Goal: Find specific page/section: Find specific page/section

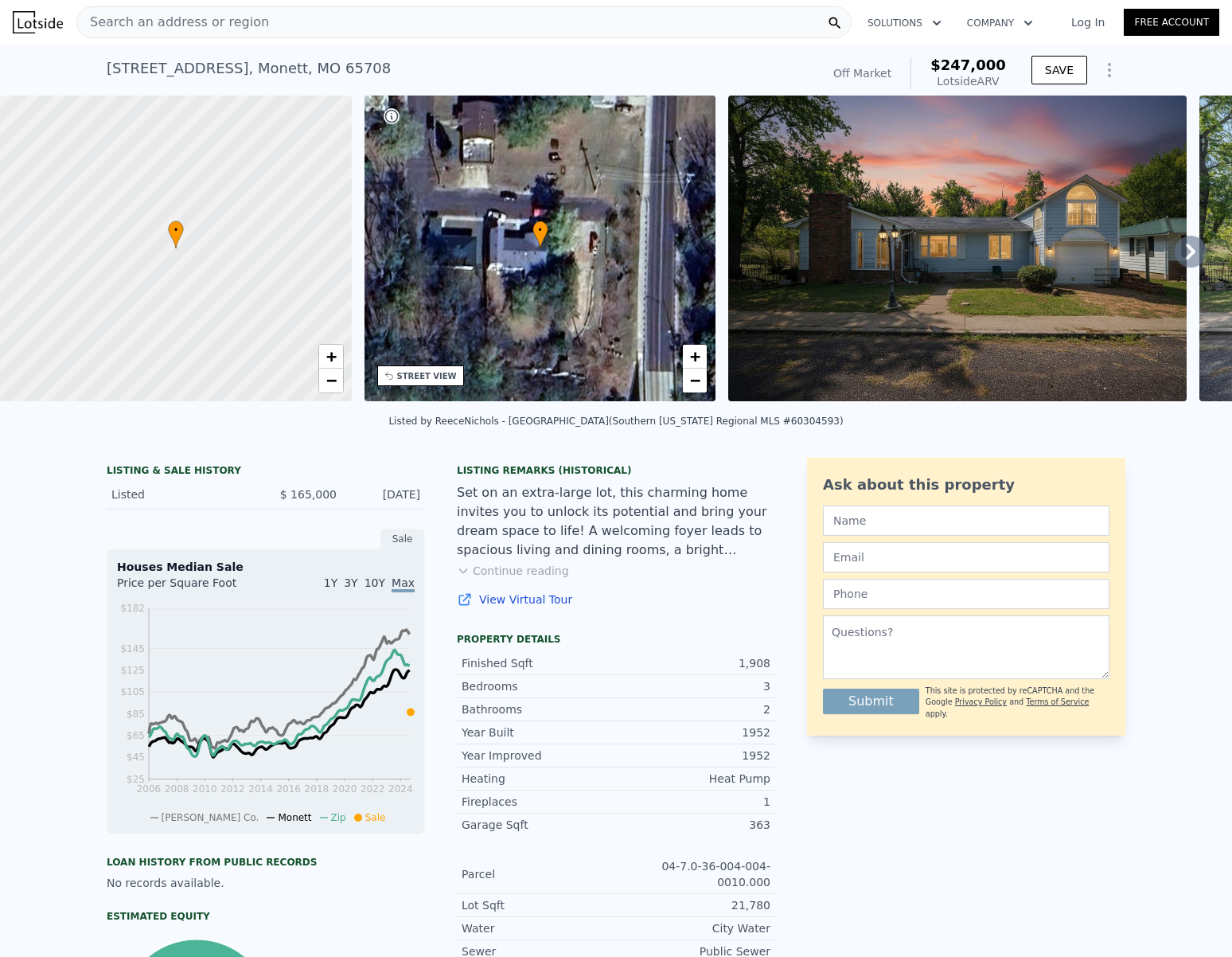
scroll to position [4, 0]
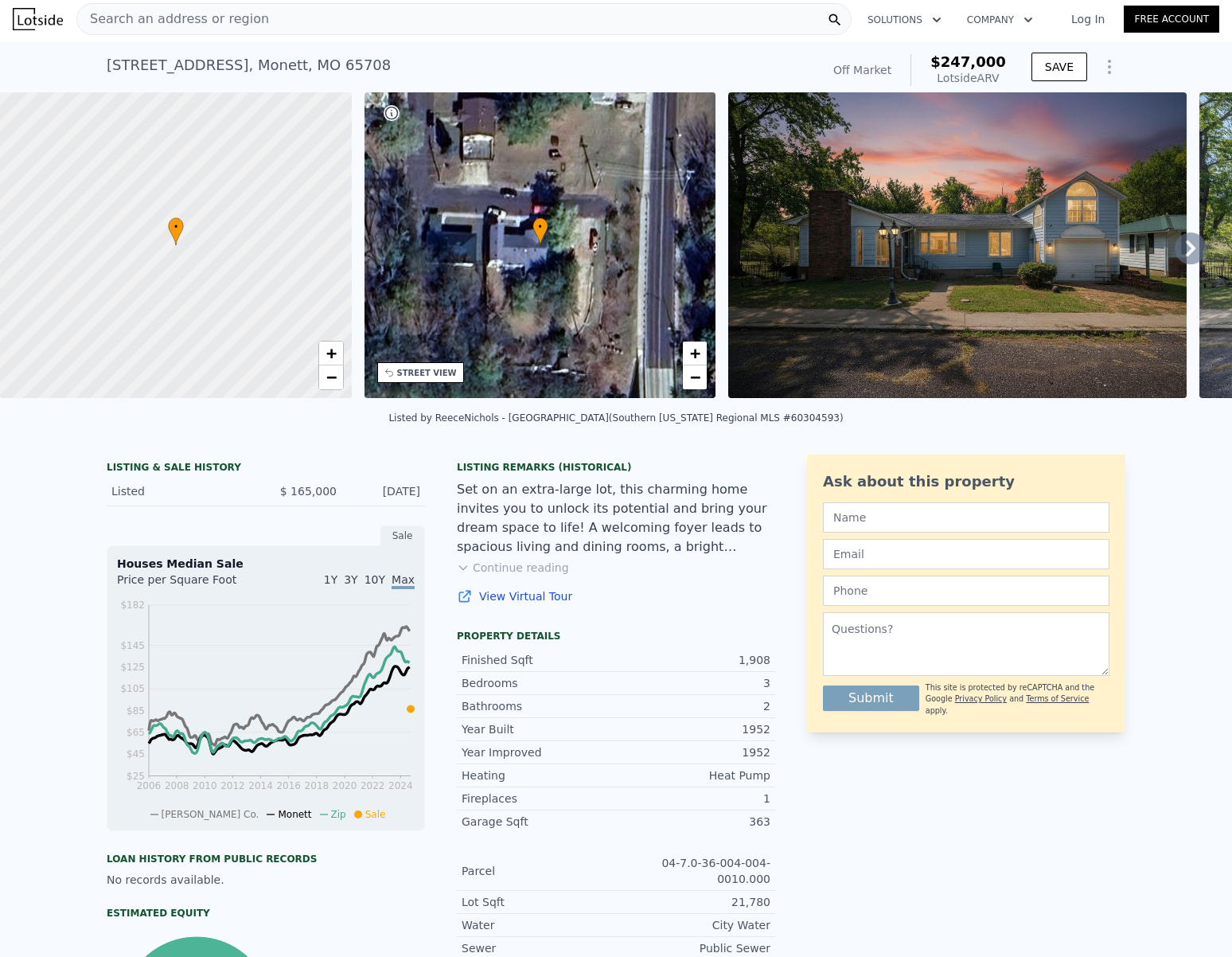
click at [1187, 254] on icon at bounding box center [1190, 248] width 32 height 32
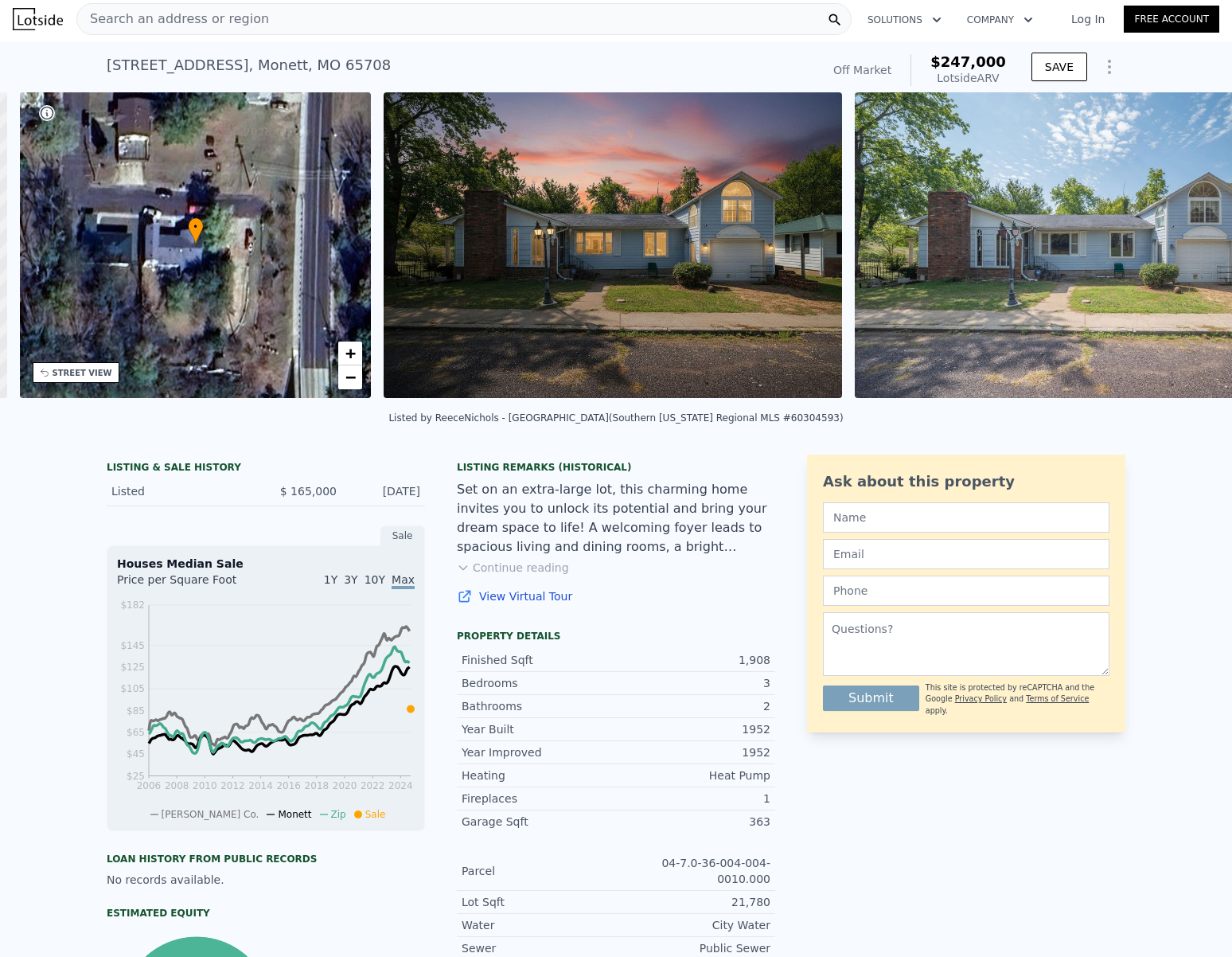
scroll to position [0, 370]
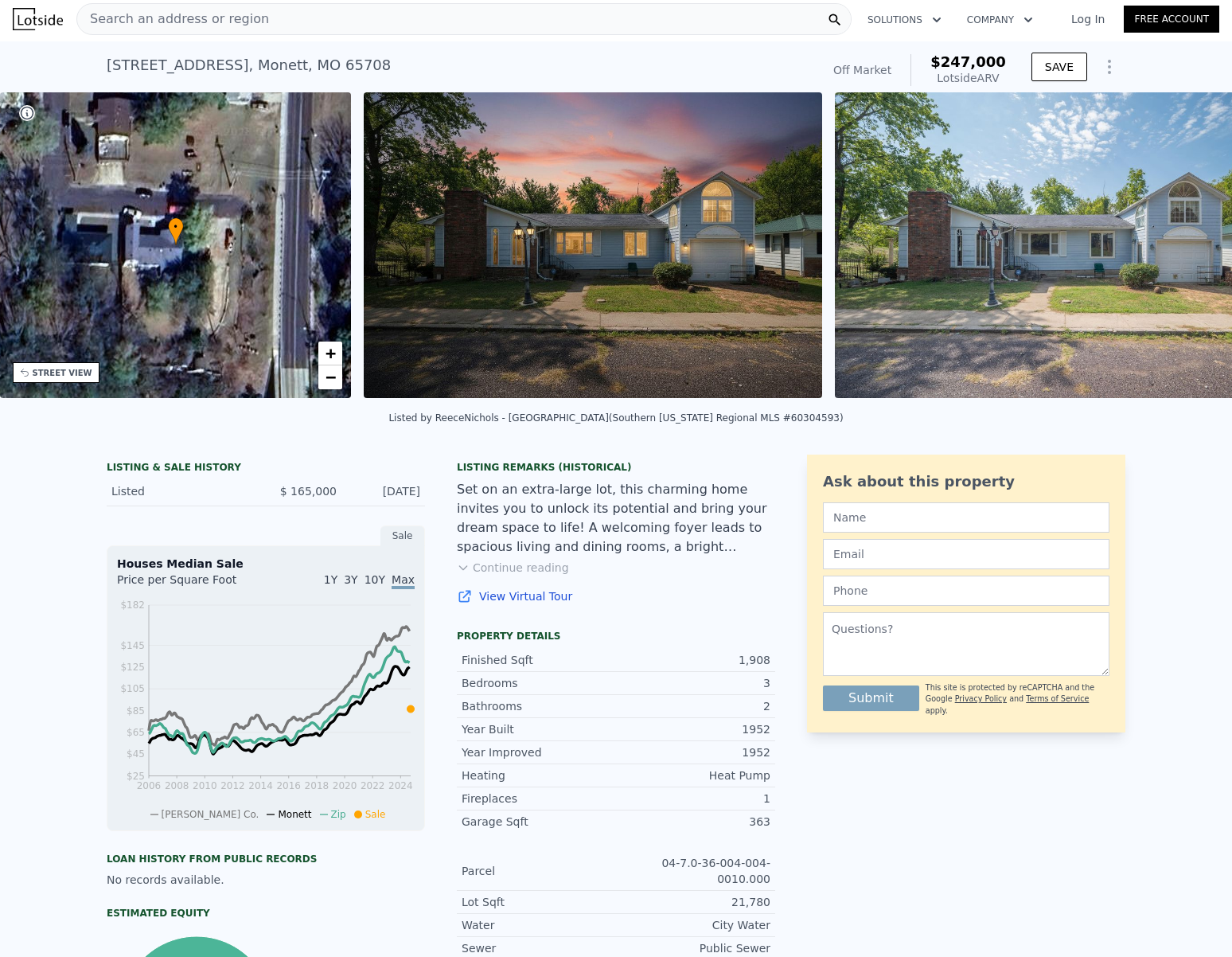
click at [1187, 254] on img at bounding box center [1064, 245] width 458 height 306
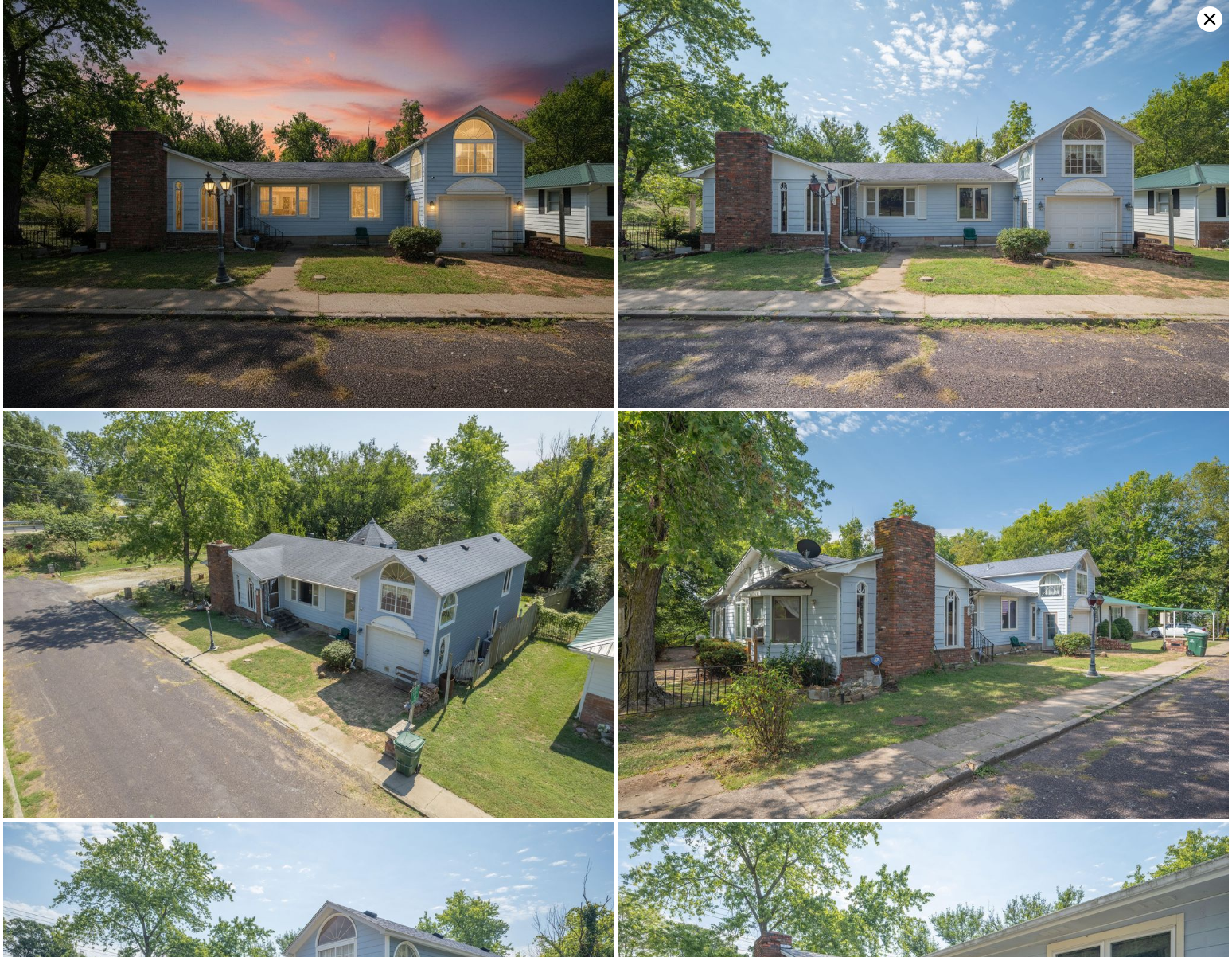
click at [1211, 20] on icon at bounding box center [1209, 19] width 11 height 11
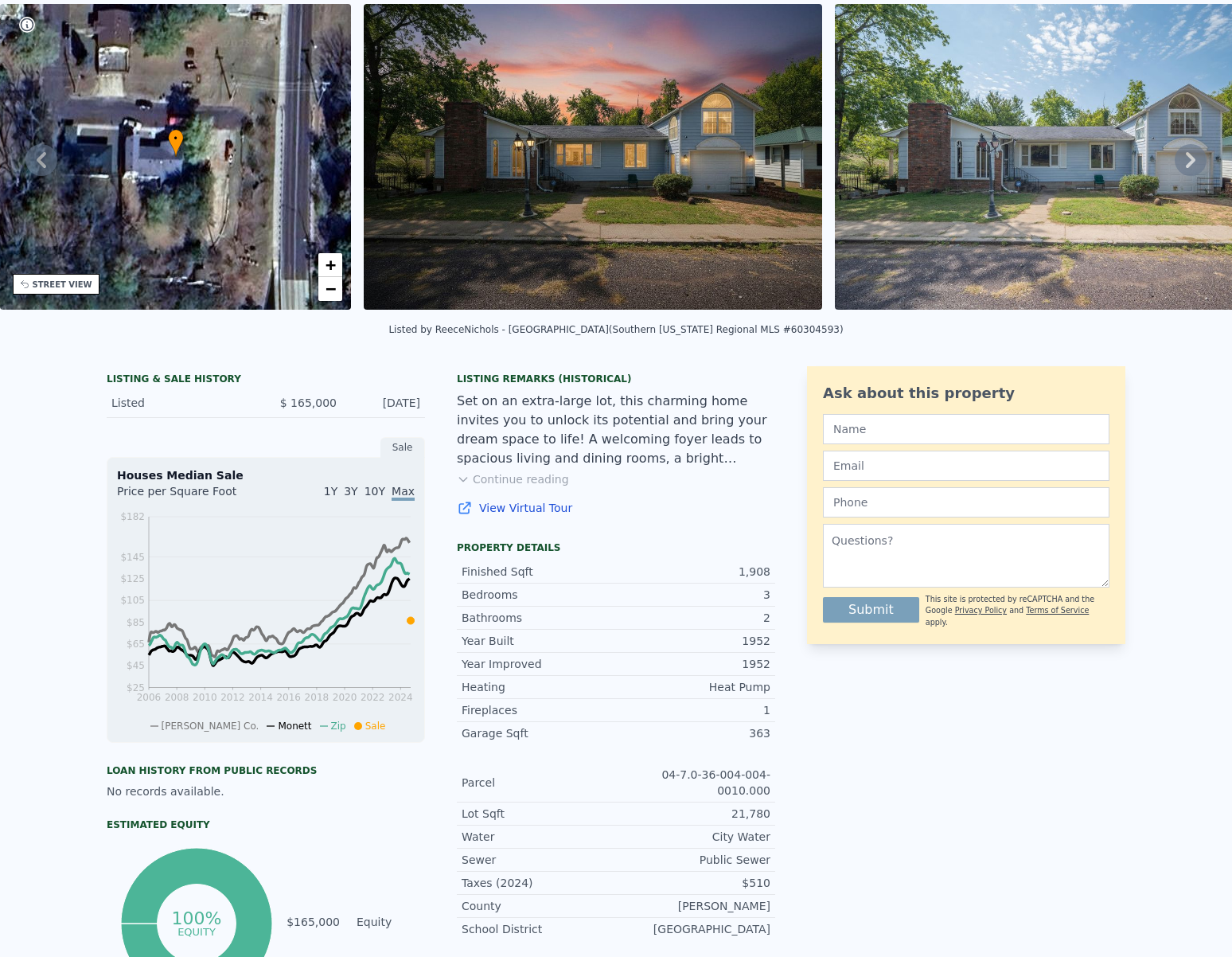
scroll to position [0, 0]
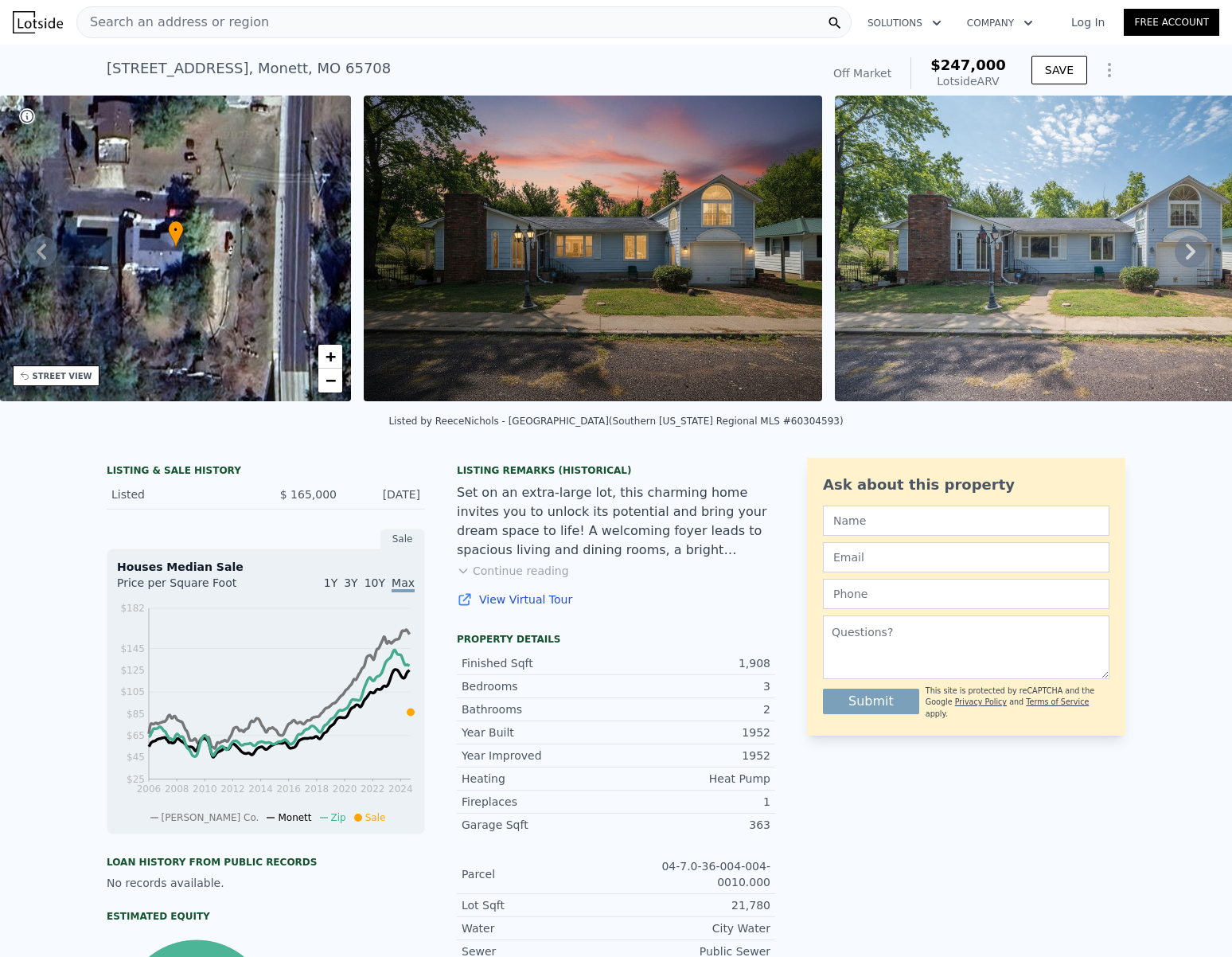
click at [162, 28] on span "Search an address or region" at bounding box center [172, 22] width 192 height 19
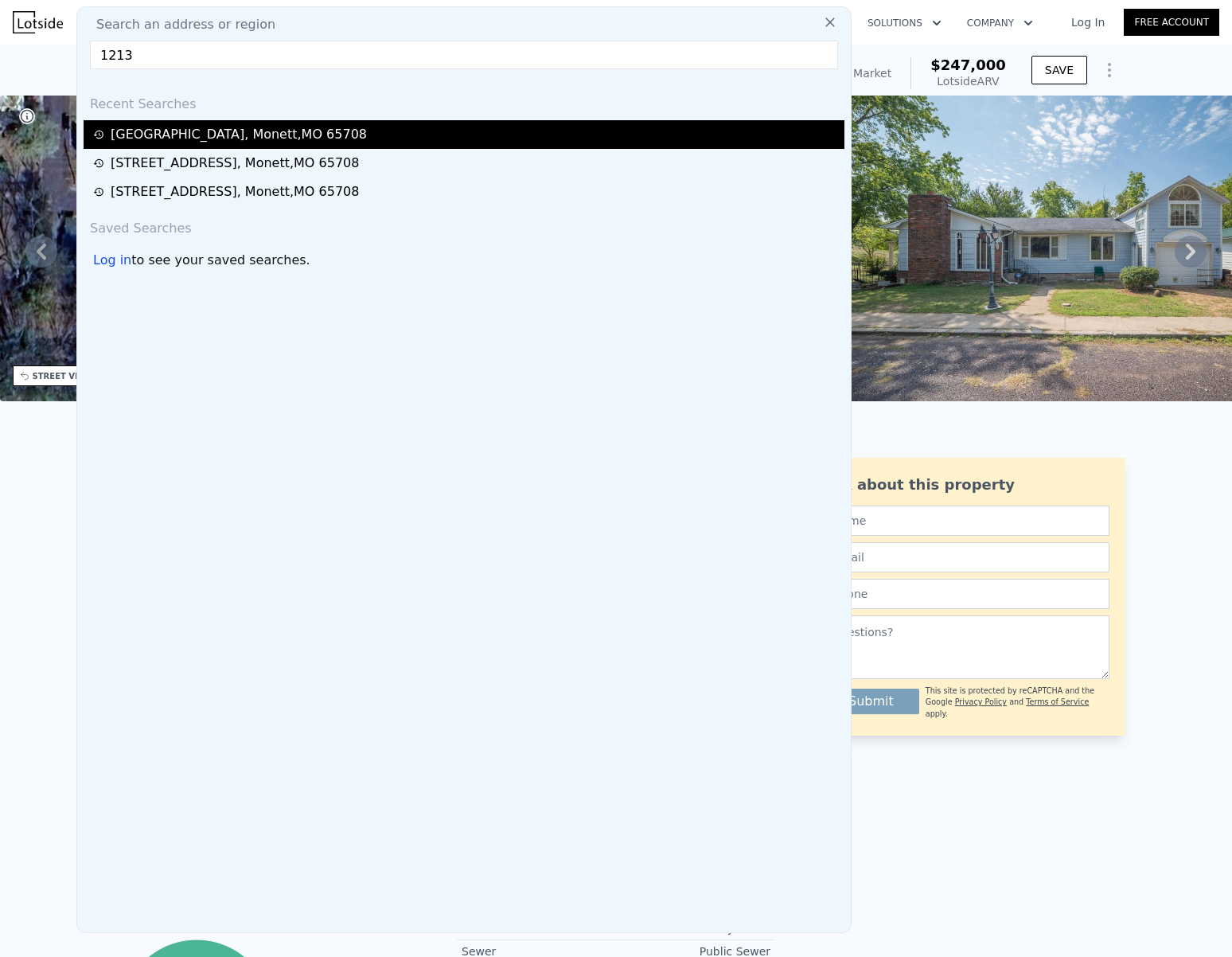
type input "1213"
click at [185, 129] on div "[STREET_ADDRESS]" at bounding box center [239, 134] width 256 height 19
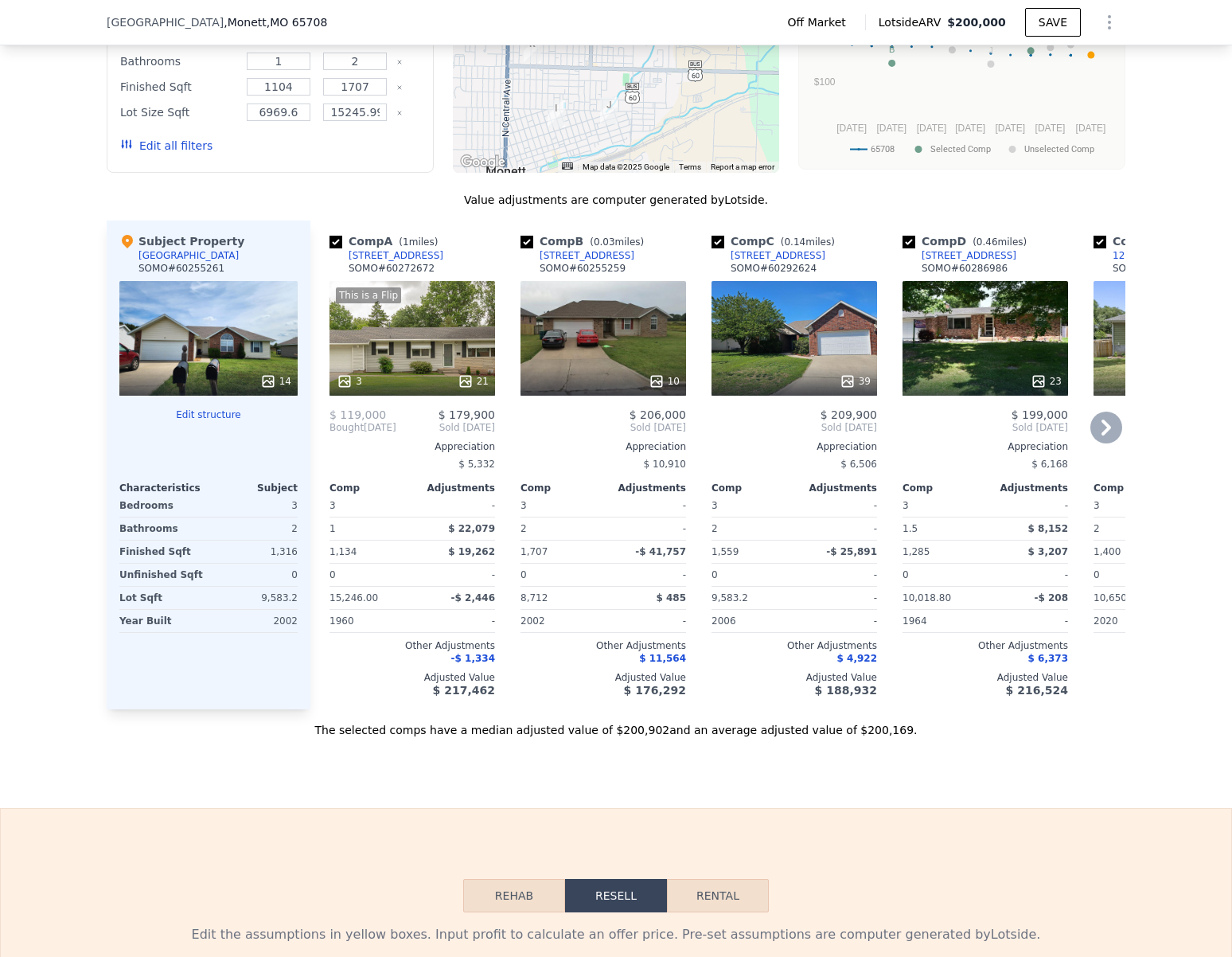
click at [589, 358] on div "10" at bounding box center [603, 338] width 165 height 114
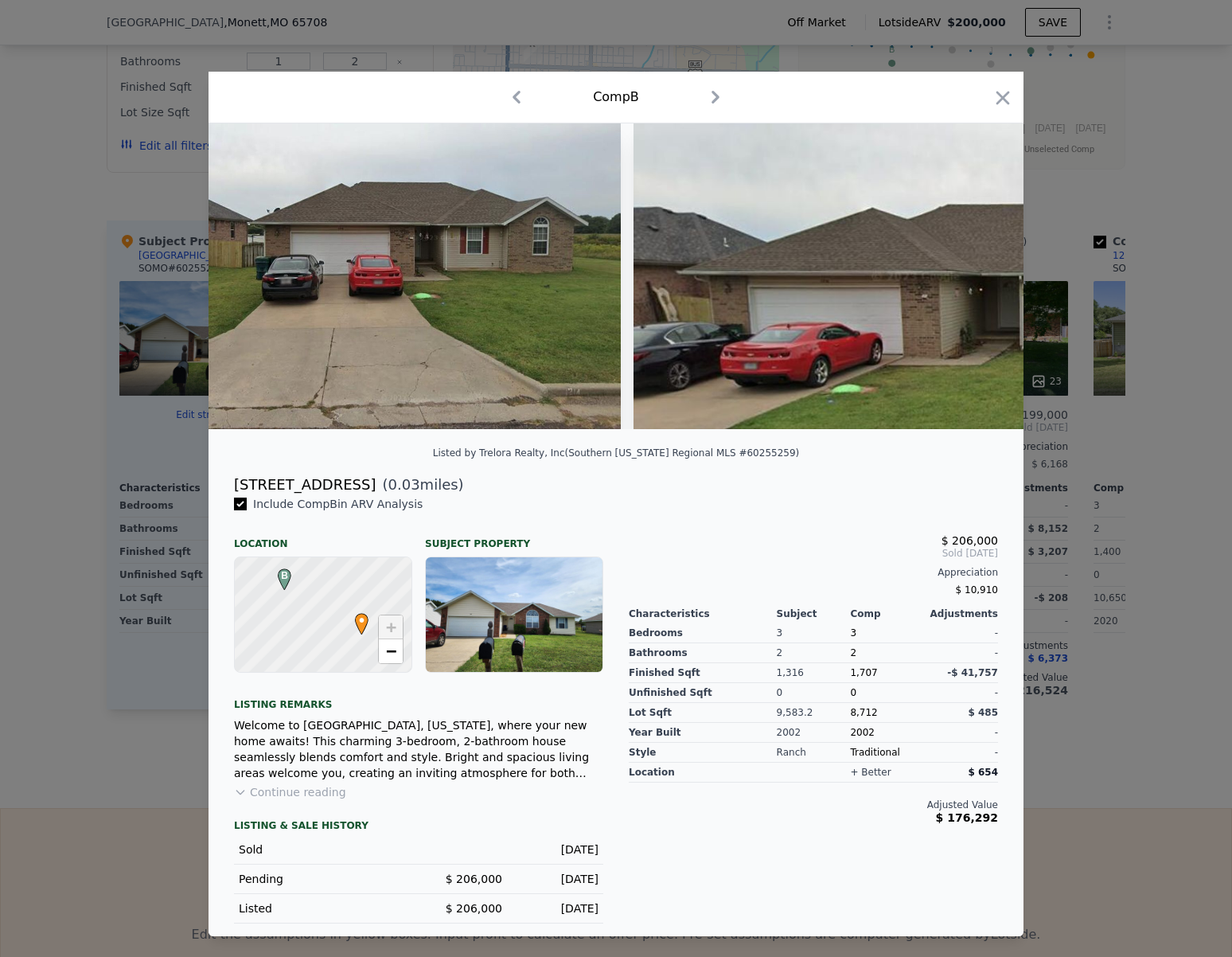
click at [510, 325] on img at bounding box center [415, 276] width 412 height 306
click at [1004, 94] on icon "button" at bounding box center [1003, 97] width 14 height 14
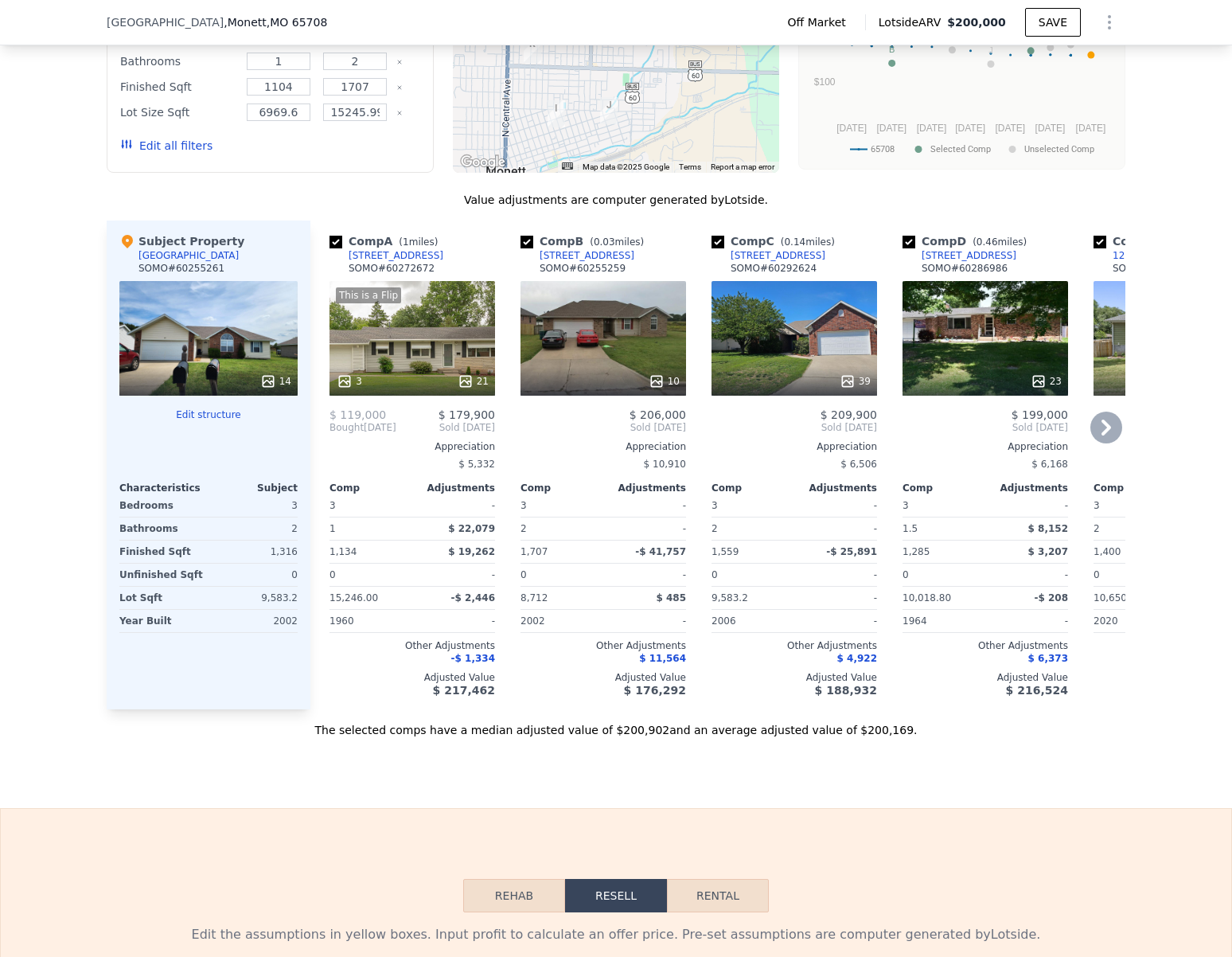
click at [603, 342] on div "10" at bounding box center [603, 338] width 165 height 114
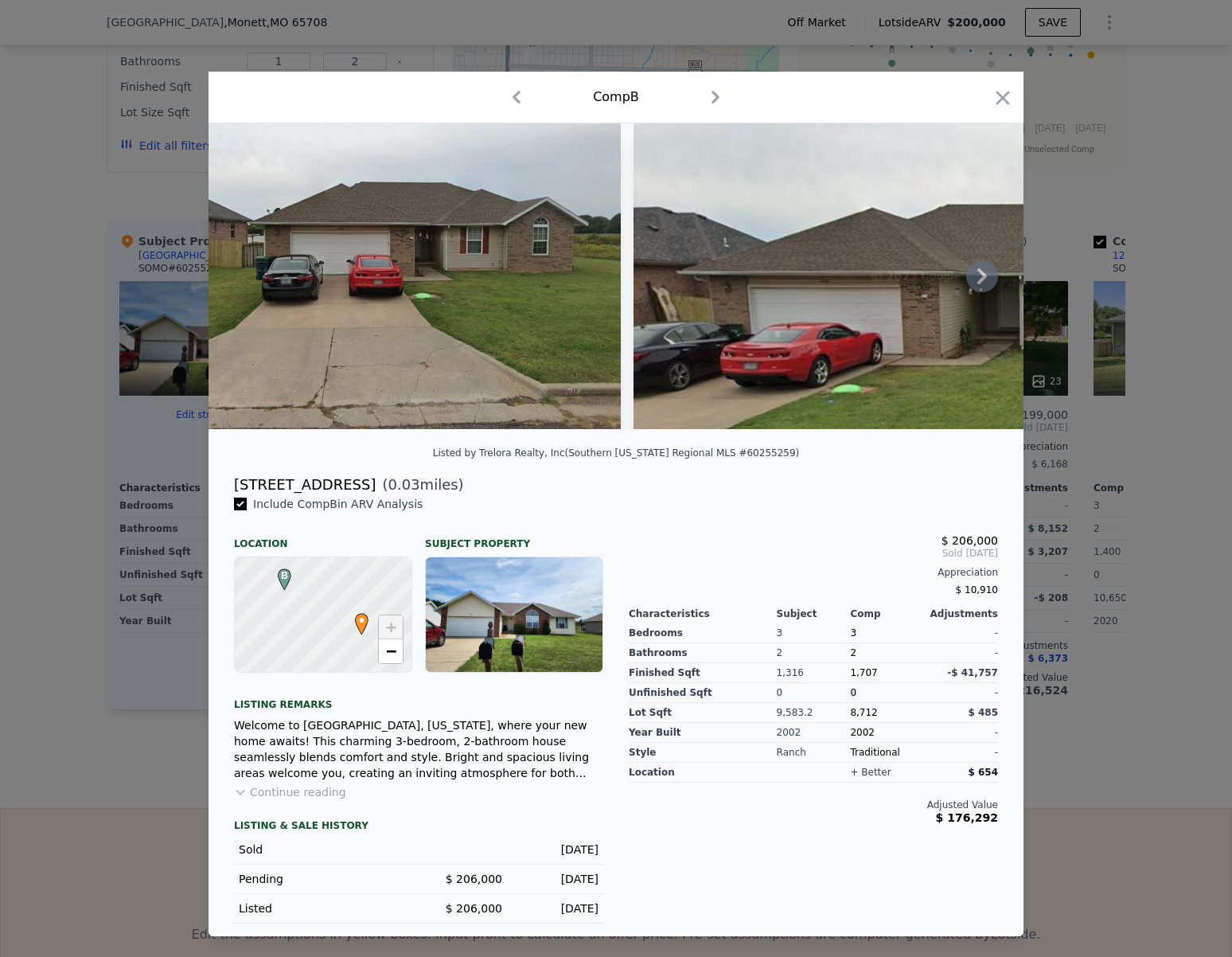
click at [988, 277] on icon at bounding box center [981, 276] width 32 height 32
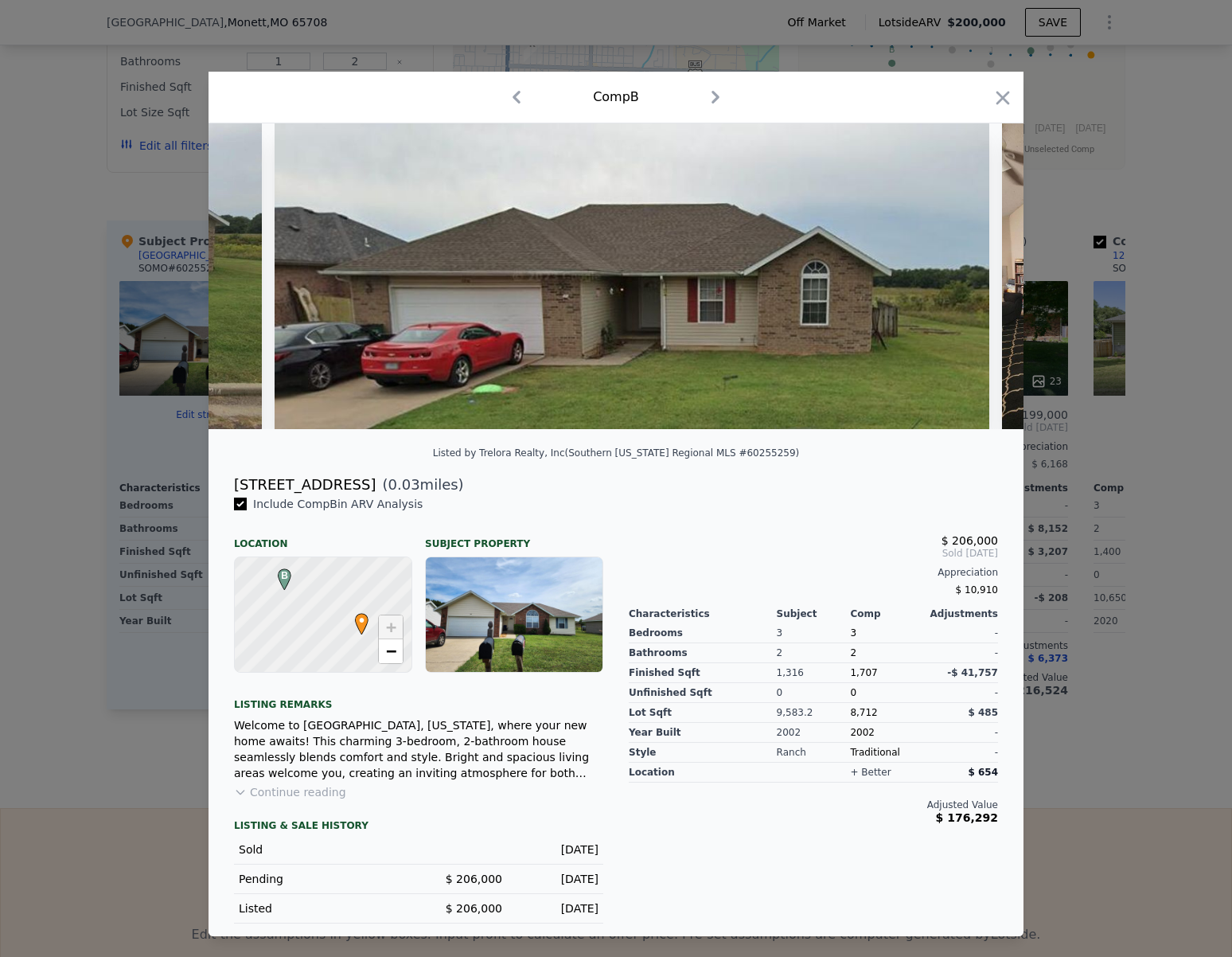
scroll to position [0, 382]
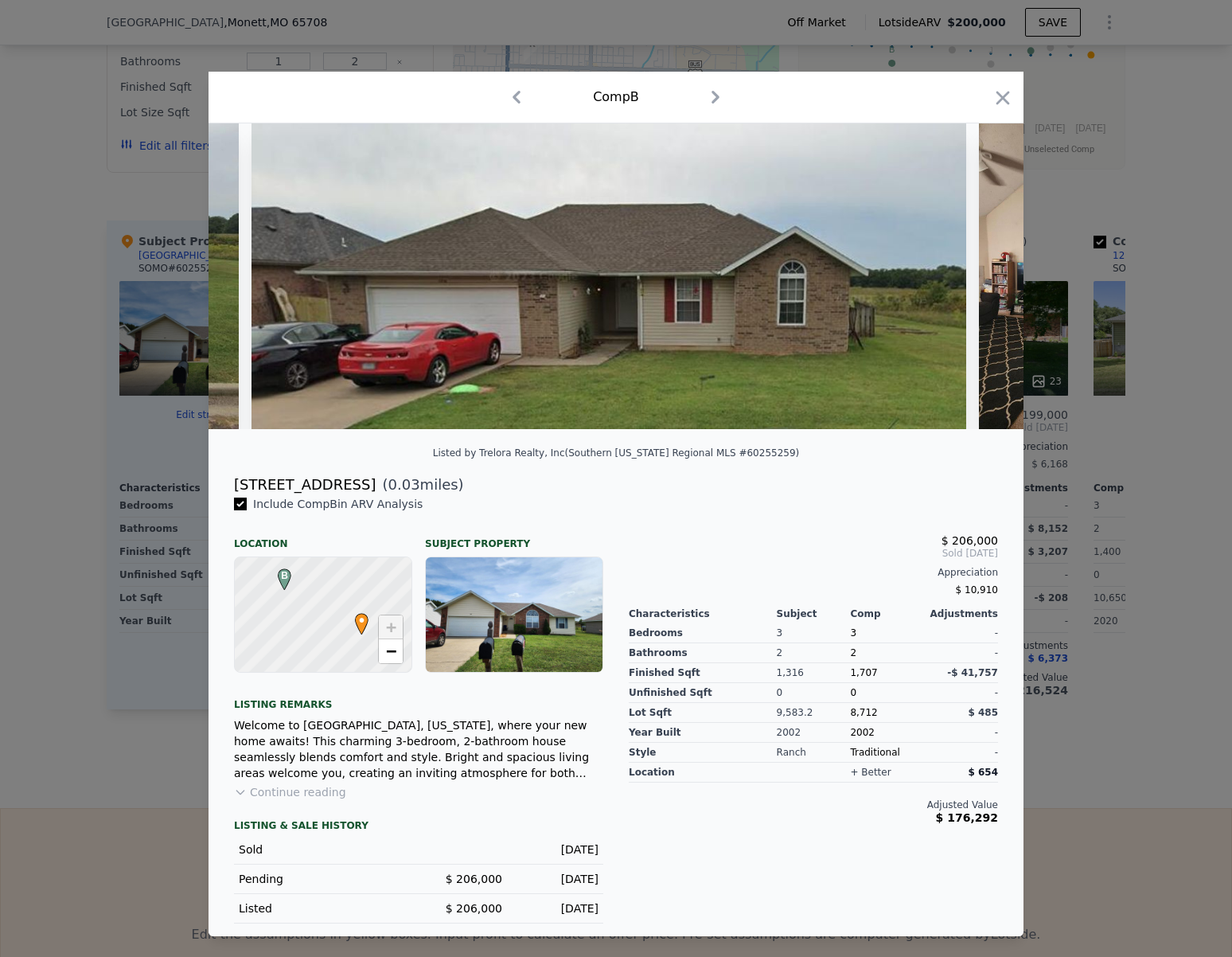
click at [988, 277] on img at bounding box center [1093, 276] width 229 height 306
click at [981, 274] on icon at bounding box center [981, 276] width 32 height 32
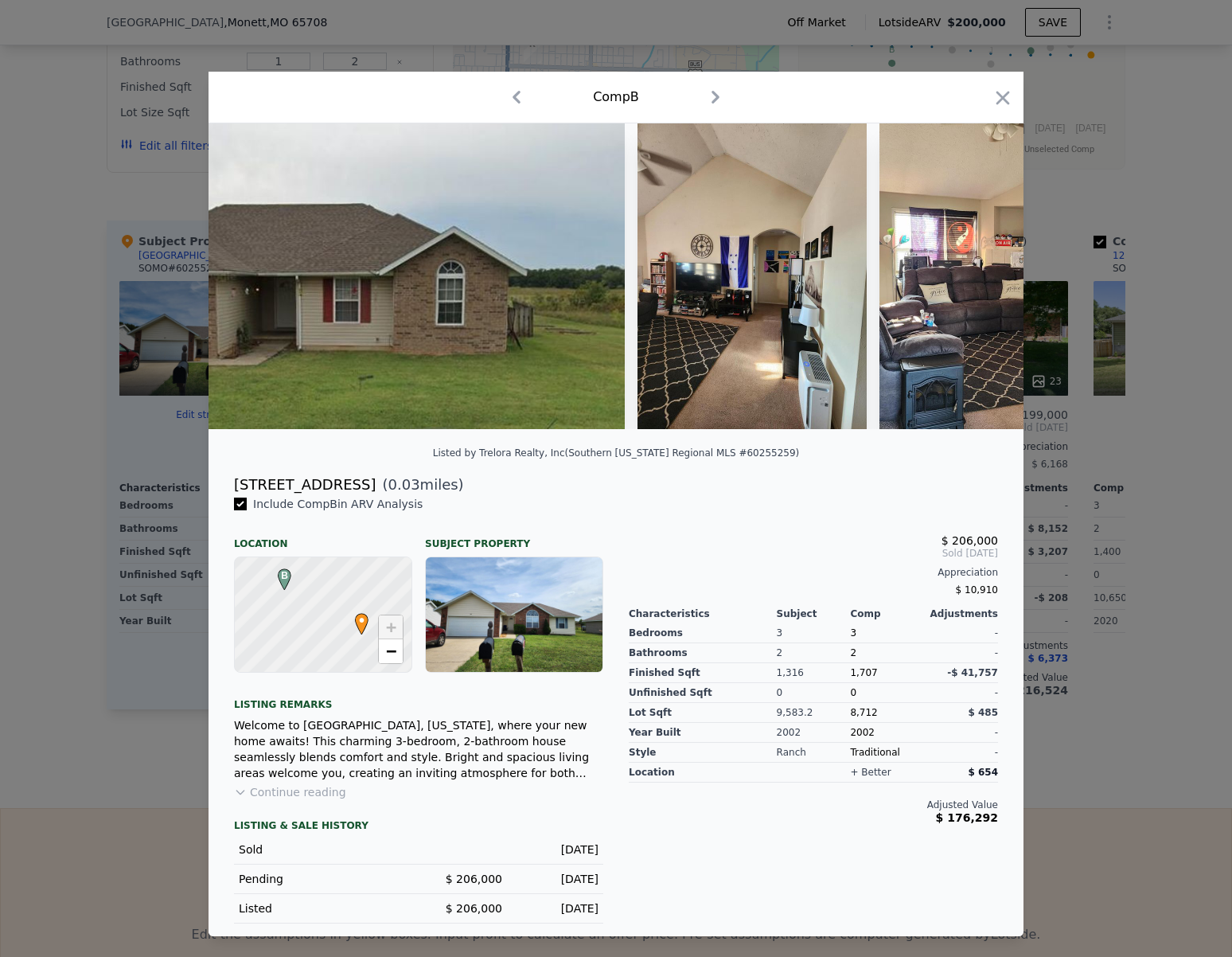
scroll to position [0, 764]
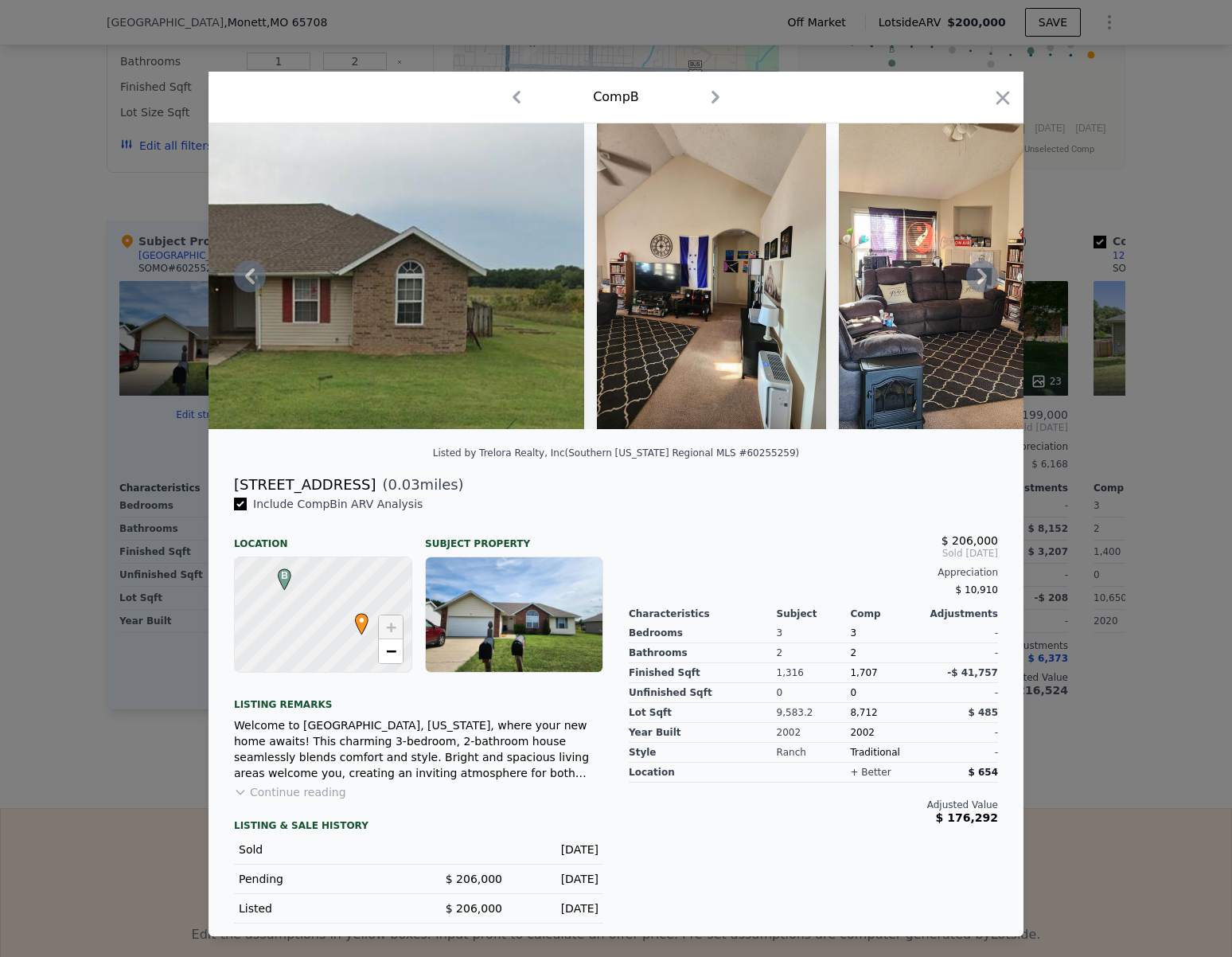
click at [981, 274] on icon at bounding box center [981, 276] width 32 height 32
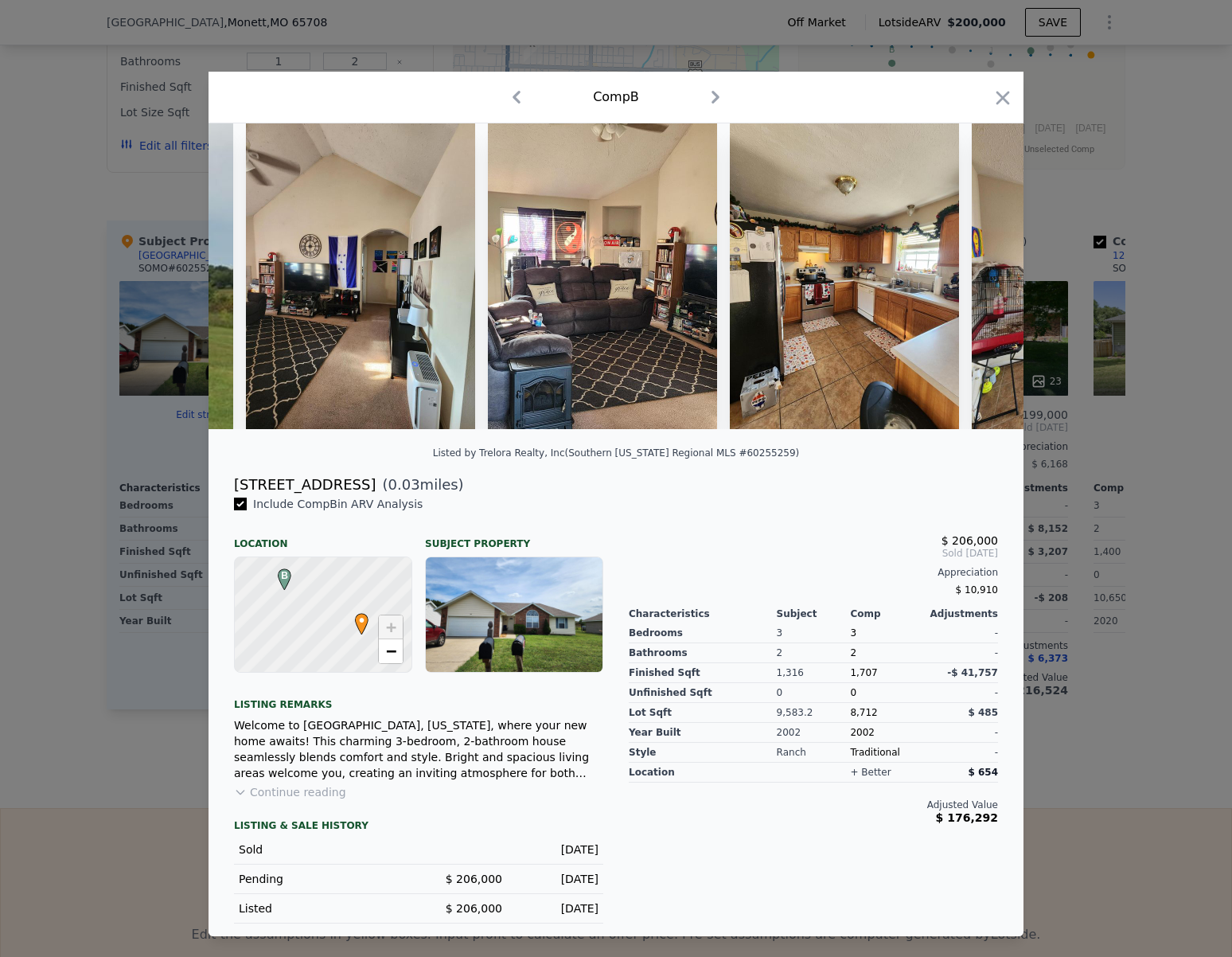
scroll to position [0, 1146]
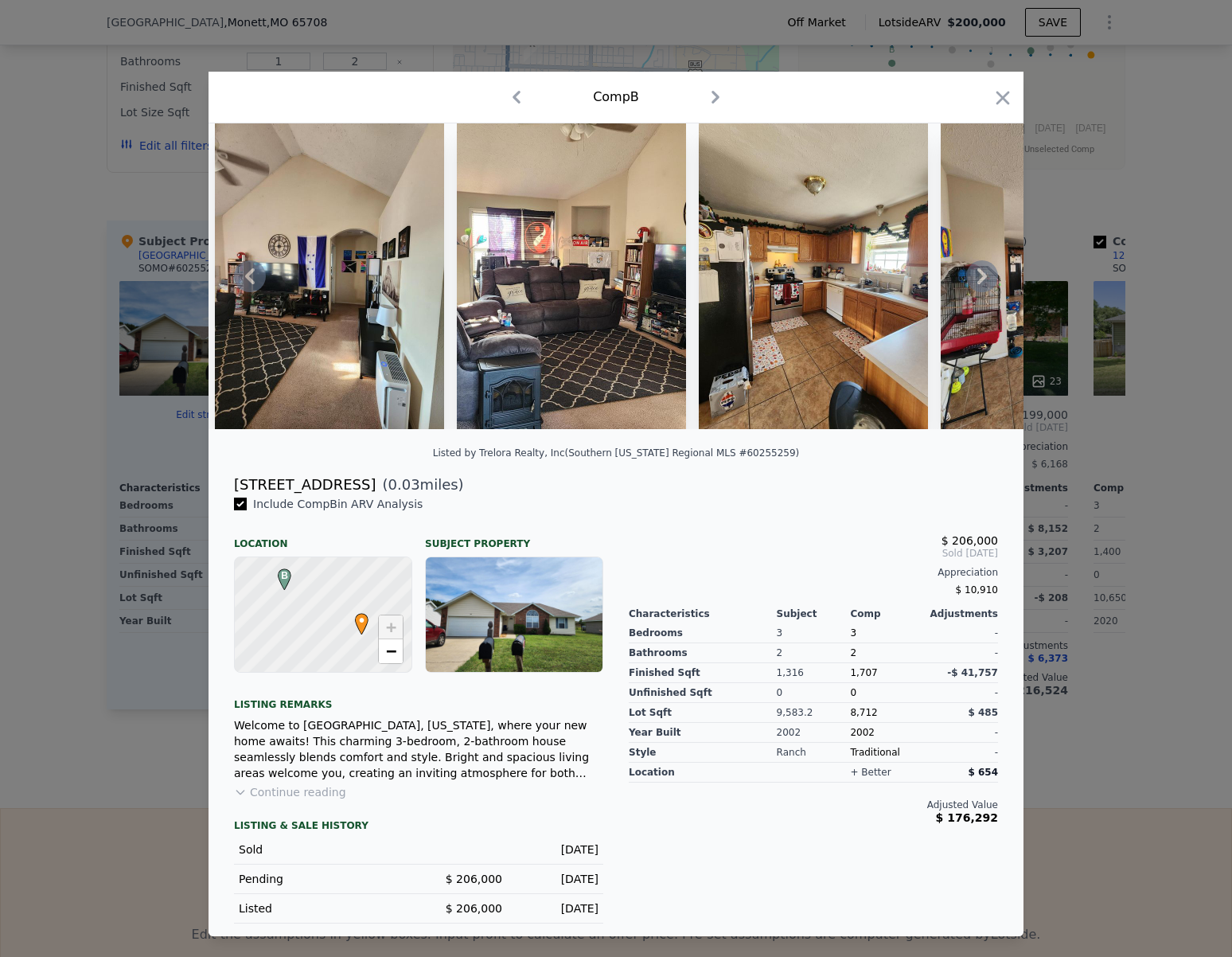
click at [981, 274] on icon at bounding box center [981, 276] width 32 height 32
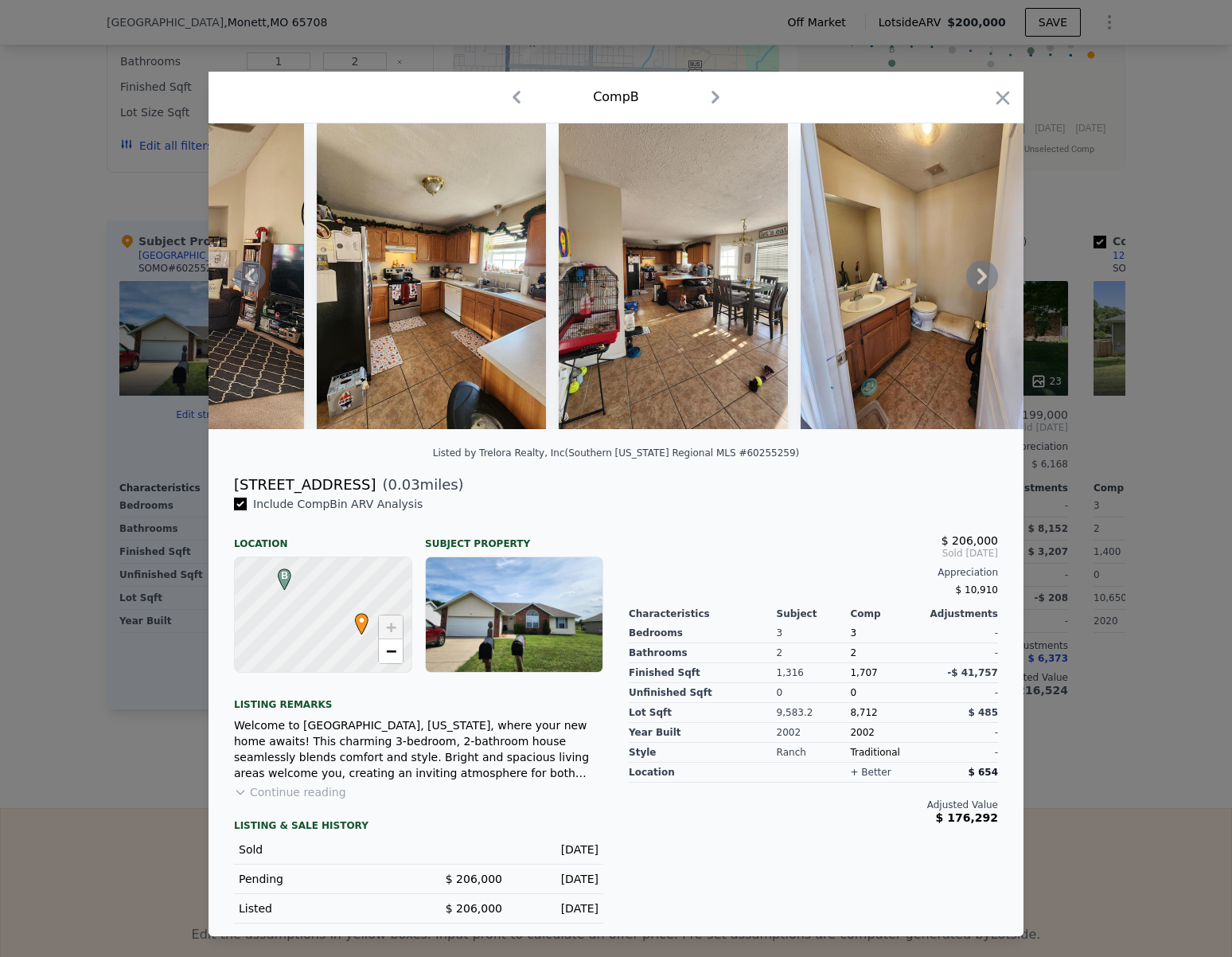
click at [981, 274] on icon at bounding box center [981, 276] width 32 height 32
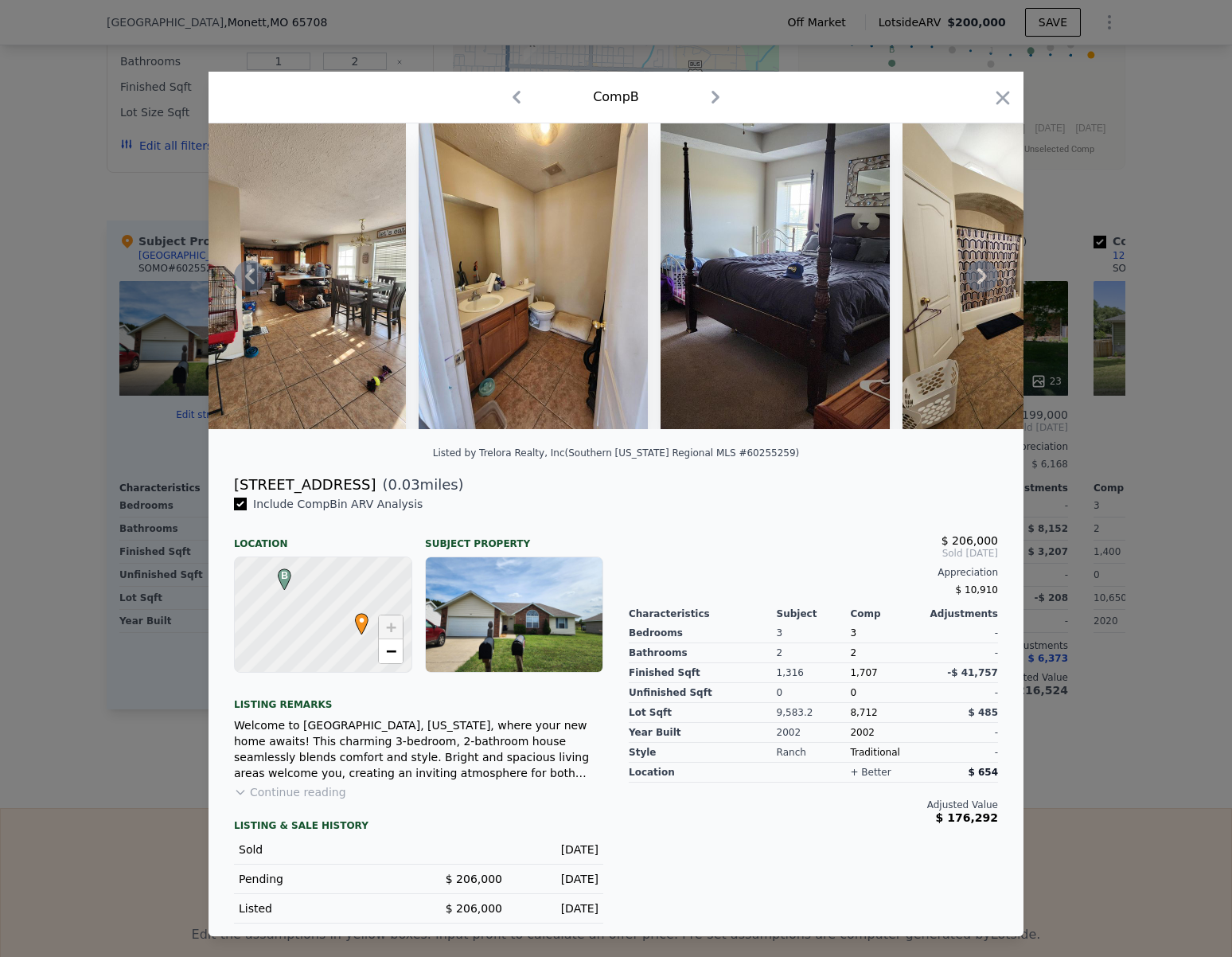
click at [981, 274] on icon at bounding box center [981, 276] width 32 height 32
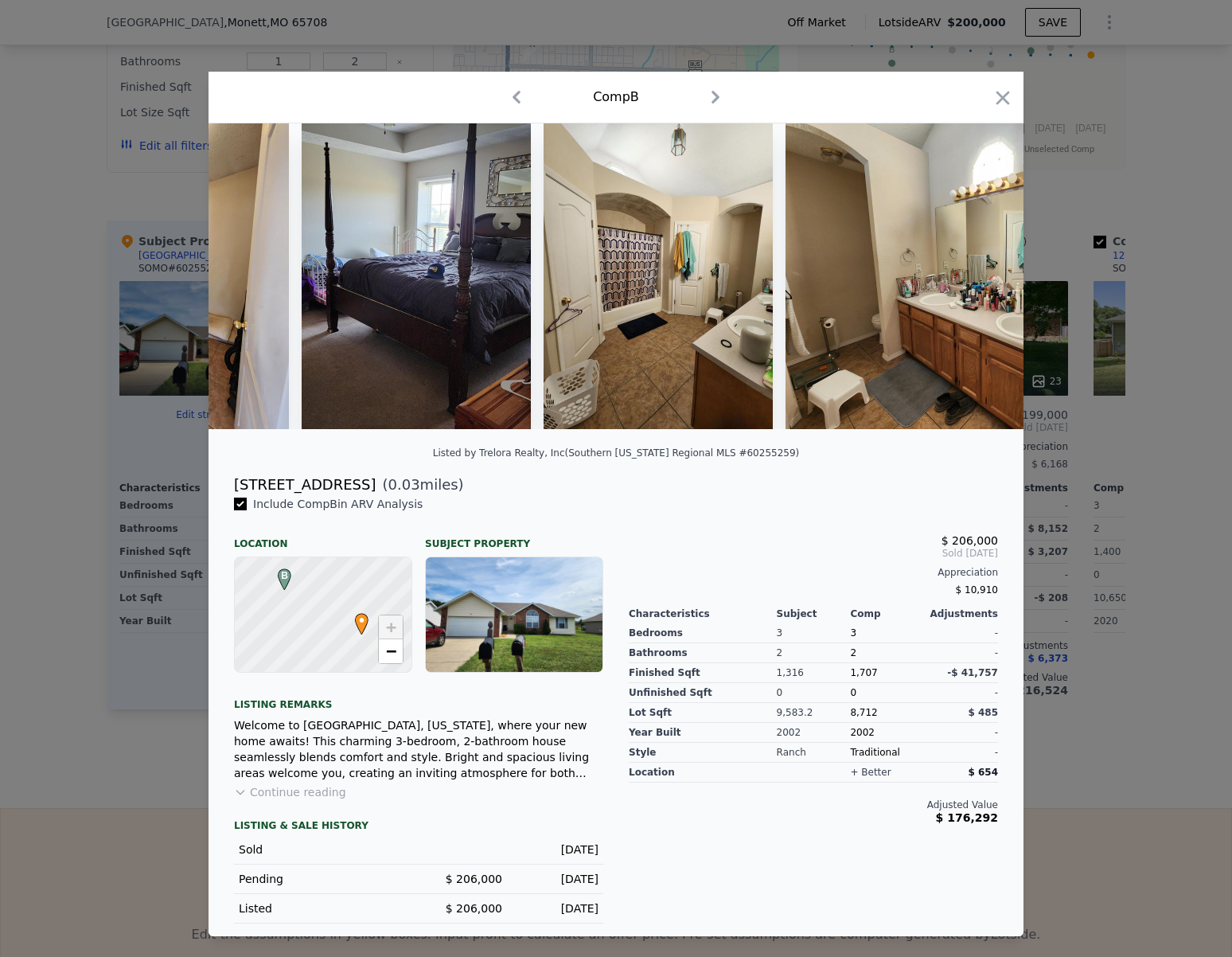
scroll to position [0, 2292]
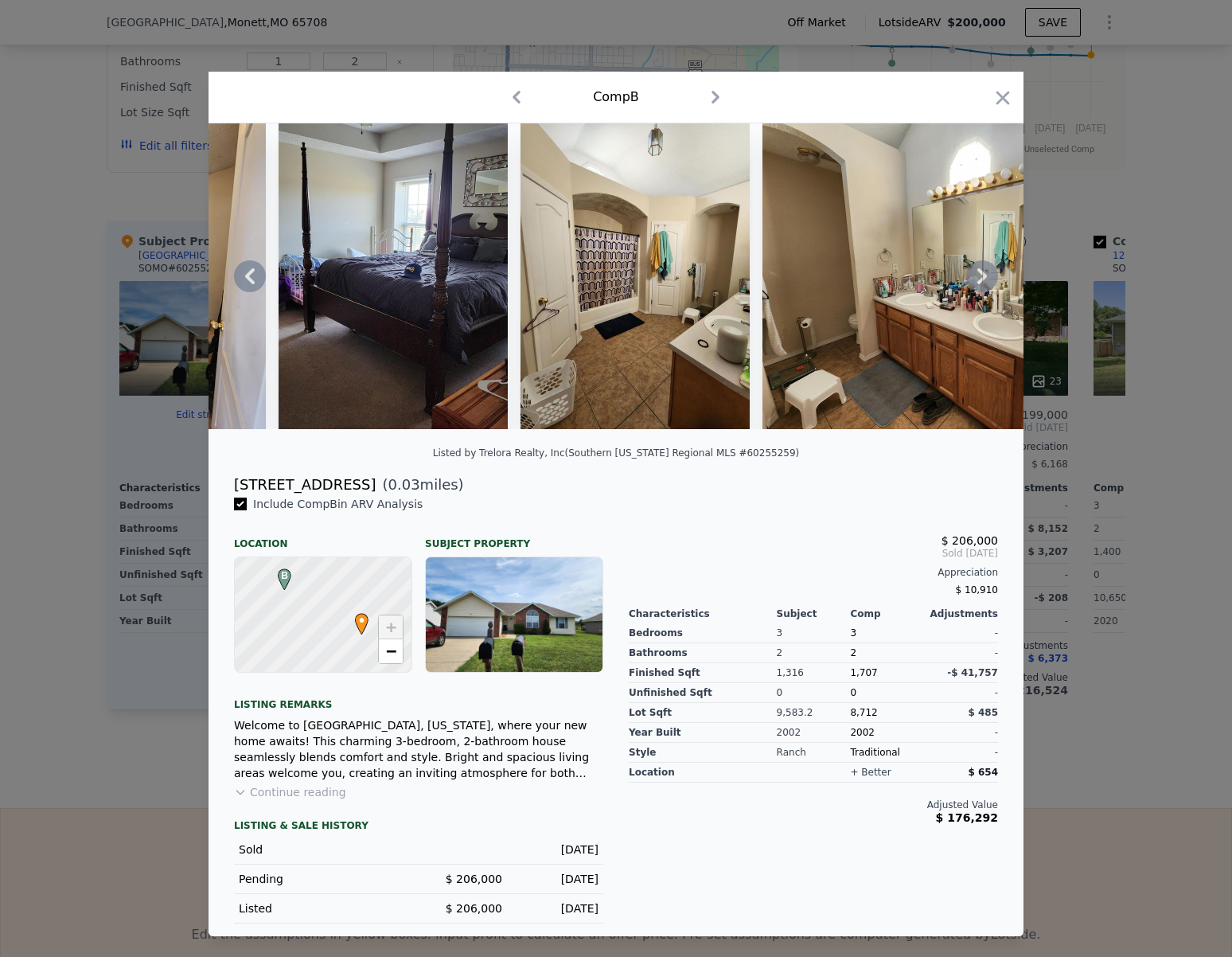
click at [981, 274] on icon at bounding box center [981, 276] width 32 height 32
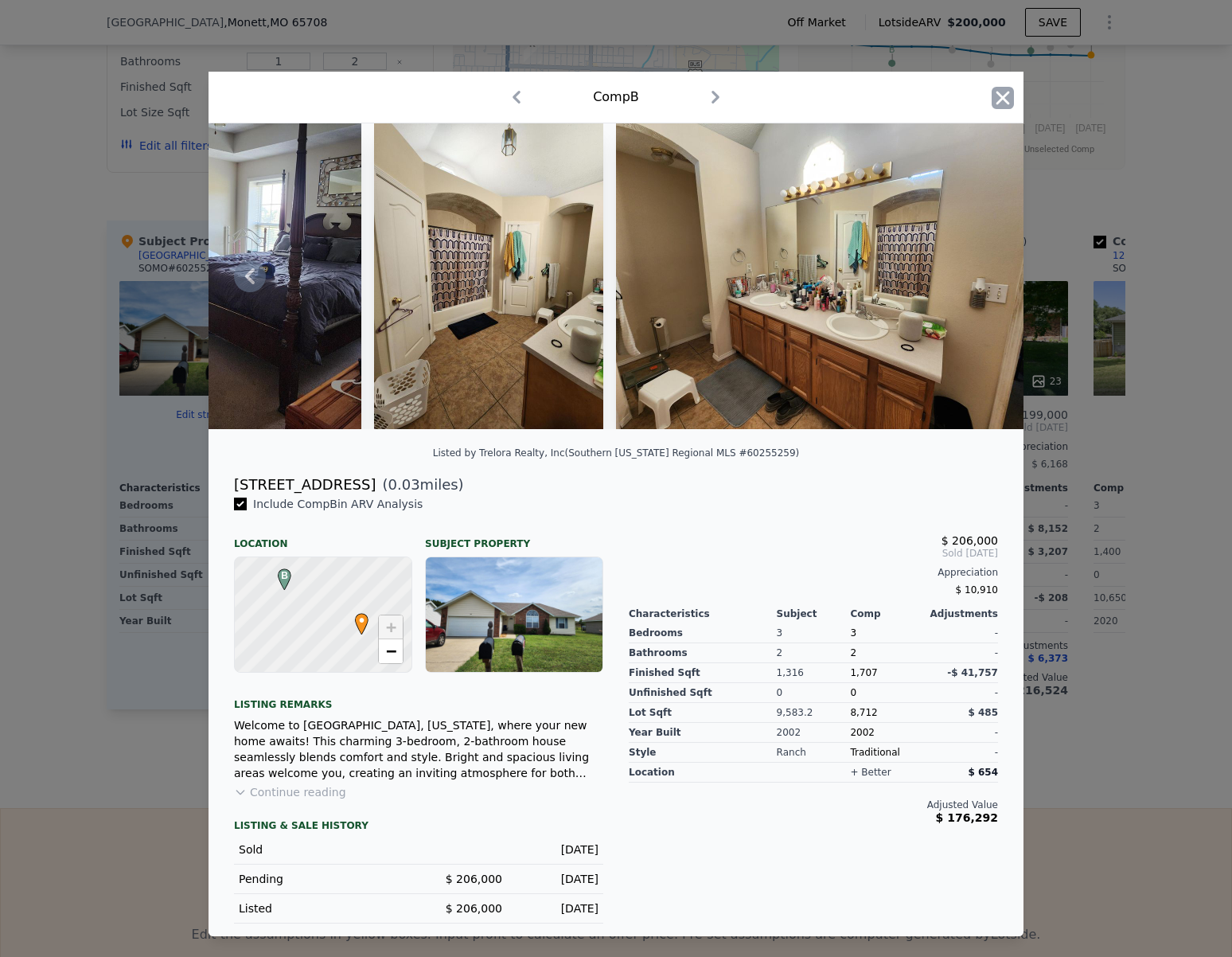
click at [1001, 98] on icon "button" at bounding box center [1002, 98] width 23 height 23
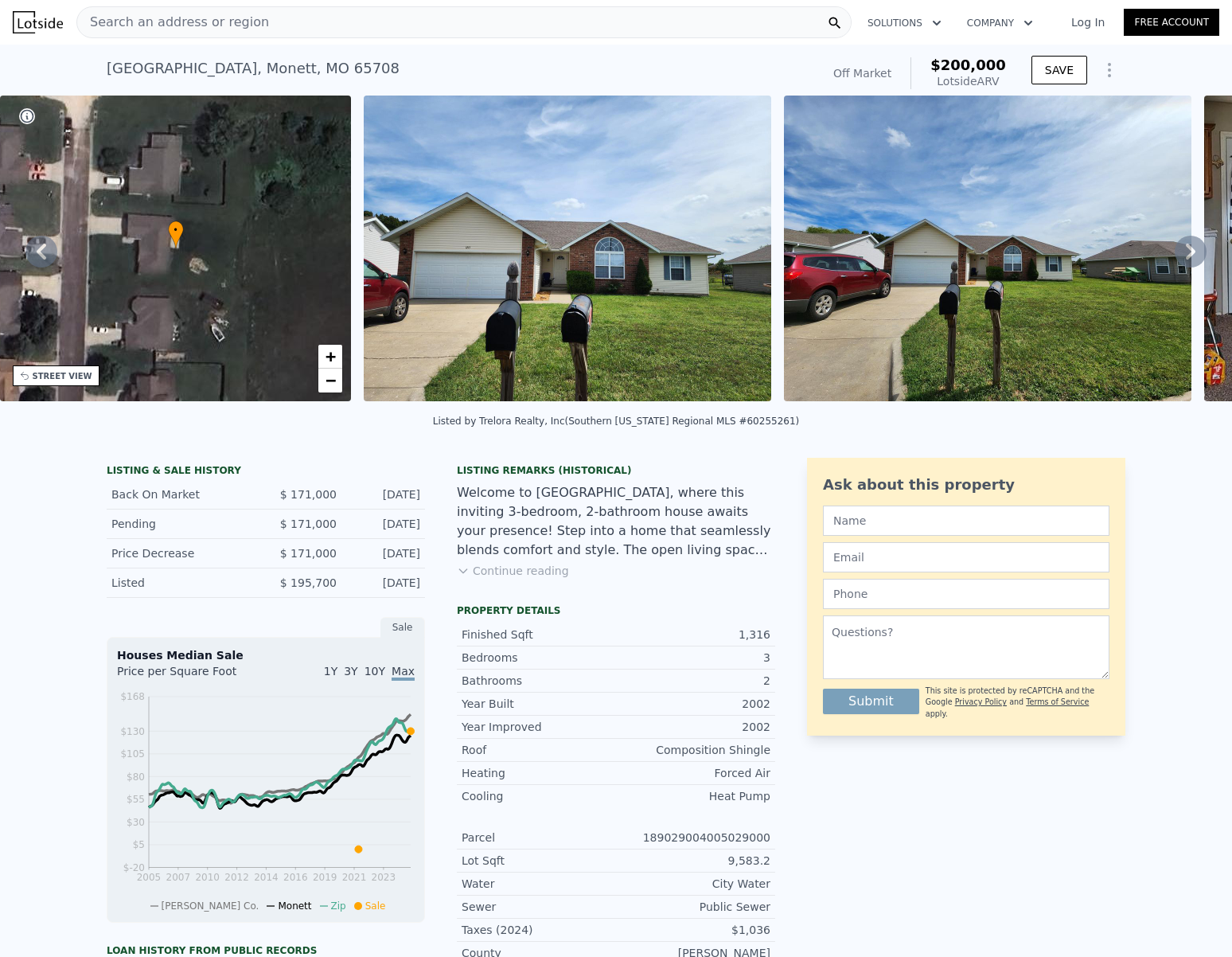
click at [616, 261] on img at bounding box center [567, 248] width 408 height 306
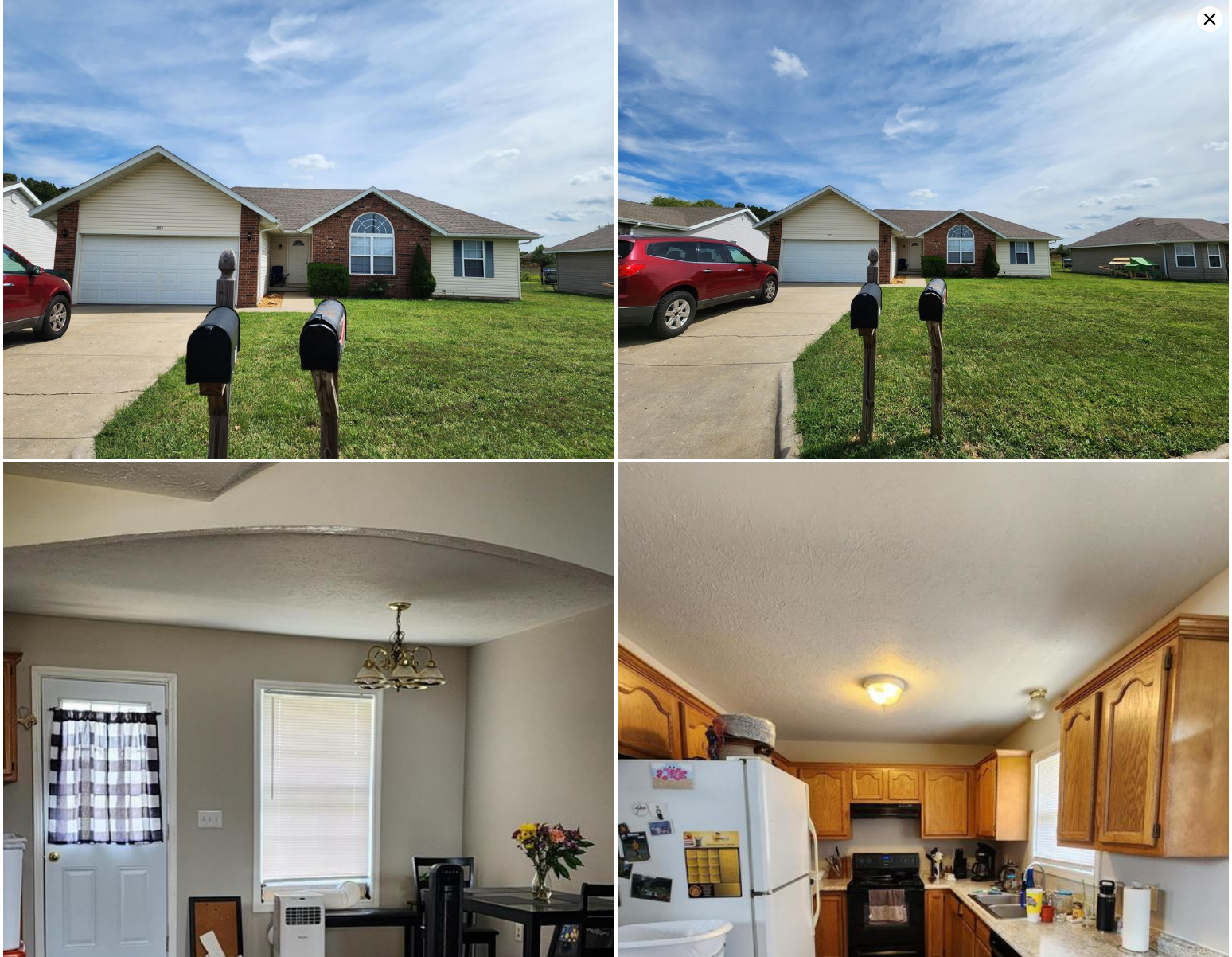
click at [427, 288] on img at bounding box center [309, 229] width 611 height 459
